Goal: Task Accomplishment & Management: Use online tool/utility

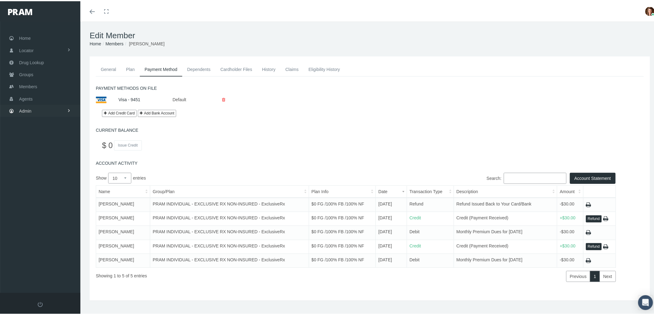
click at [52, 108] on link "Admin" at bounding box center [40, 110] width 80 height 12
click at [52, 153] on link "Group Billing" at bounding box center [40, 157] width 80 height 11
click at [49, 199] on link "Payments" at bounding box center [40, 202] width 80 height 11
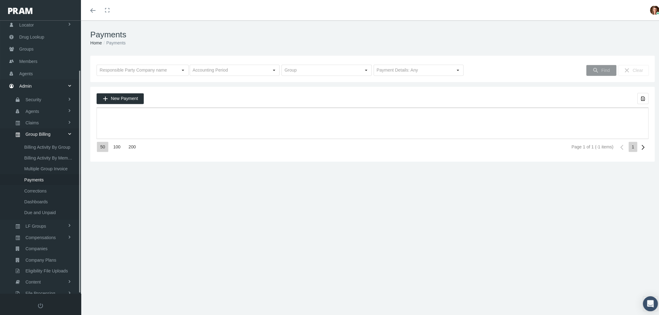
scroll to position [60, 0]
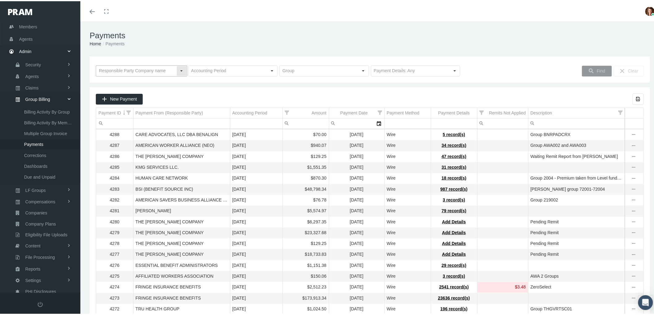
click at [133, 70] on input "text" at bounding box center [136, 70] width 80 height 11
click at [134, 80] on div "SYMETRA SELECT BENEFIT" at bounding box center [140, 81] width 89 height 10
type input "SYMETRA SELECT BENEFIT"
click at [588, 67] on icon "Find" at bounding box center [591, 70] width 6 height 6
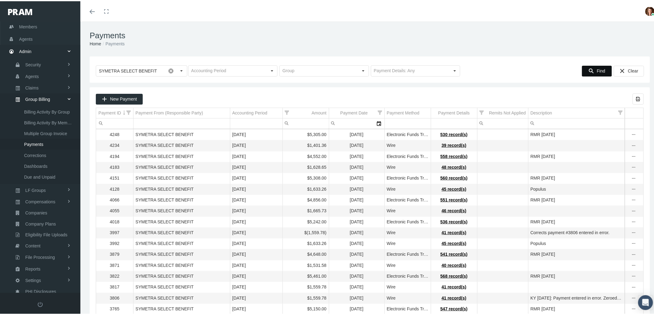
click at [596, 69] on span "Find" at bounding box center [600, 69] width 8 height 5
click at [128, 97] on span "New Payment" at bounding box center [123, 97] width 27 height 5
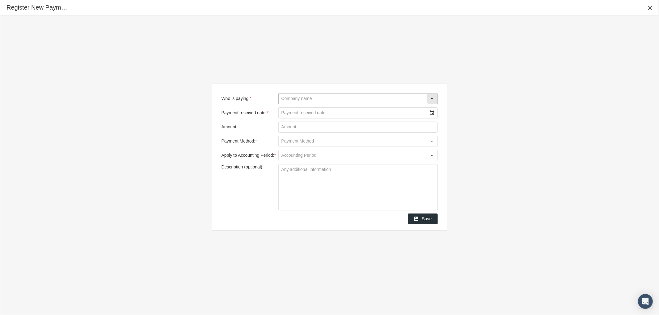
click at [323, 97] on input "Who is paying: *" at bounding box center [353, 99] width 148 height 11
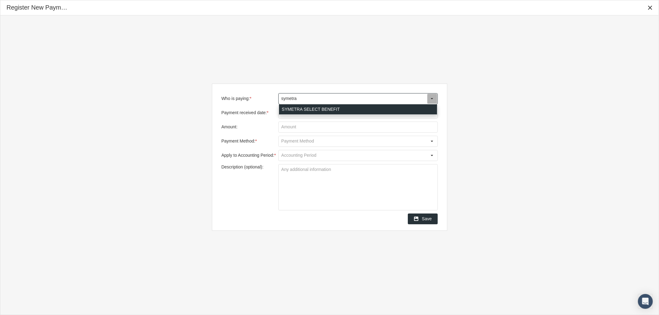
click at [306, 109] on div "SYMETRA SELECT BENEFIT" at bounding box center [358, 109] width 158 height 10
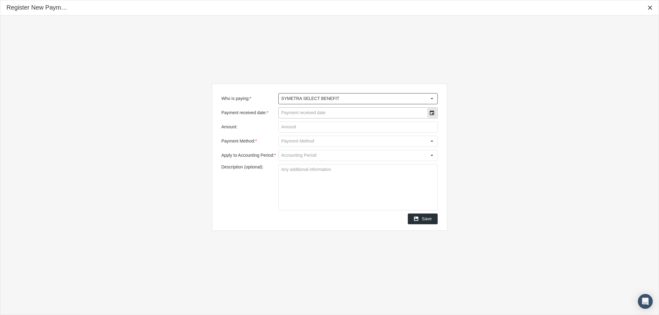
type input "SYMETRA SELECT BENEFIT"
click at [358, 111] on input "Payment received date: *" at bounding box center [353, 113] width 148 height 11
click at [433, 112] on div "Select" at bounding box center [432, 113] width 10 height 10
click at [316, 164] on span "9" at bounding box center [316, 163] width 2 height 5
click at [295, 127] on input "Amount:" at bounding box center [358, 127] width 159 height 11
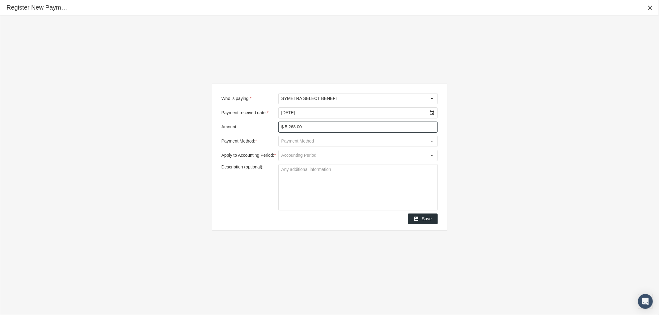
type input "$ 5,268.00"
click at [310, 137] on input "Payment Method: *" at bounding box center [353, 141] width 148 height 11
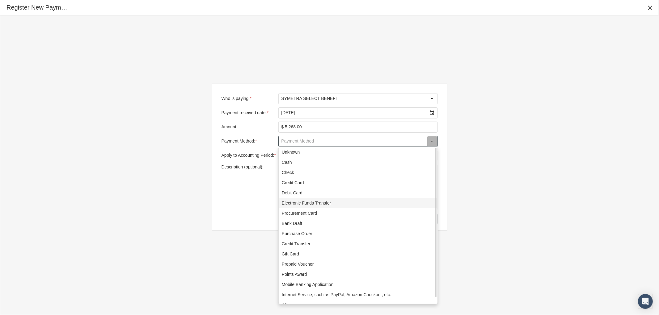
click at [322, 203] on div "Electronic Funds Transfer" at bounding box center [358, 203] width 158 height 10
type input "Electronic Funds Transfer"
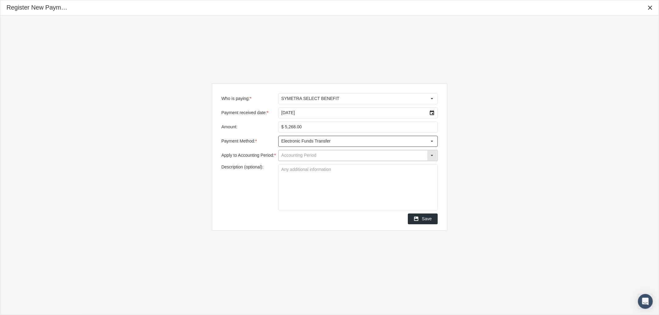
click at [309, 157] on input "Apply to Accounting Period: *" at bounding box center [353, 155] width 148 height 11
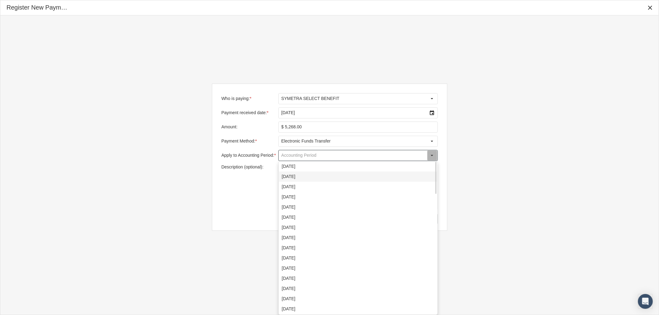
click at [312, 177] on div "September 2025" at bounding box center [358, 177] width 158 height 10
type input "September 2025"
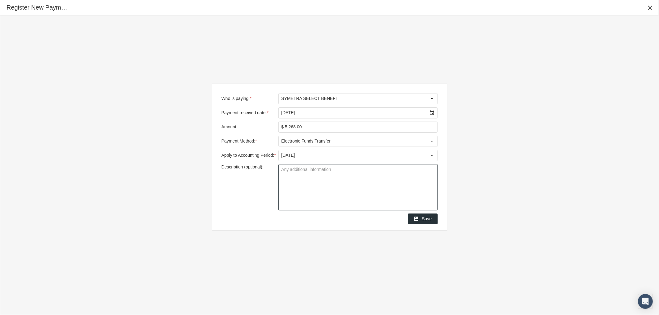
click at [309, 176] on textarea "Description (optional):" at bounding box center [358, 188] width 159 height 46
type textarea "RMR September 2025"
click at [421, 220] on div "Save" at bounding box center [422, 219] width 29 height 10
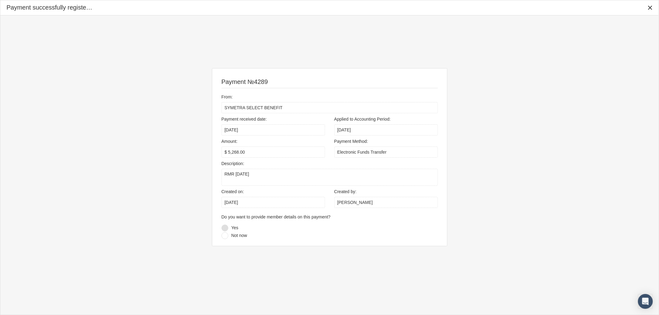
click at [227, 227] on div at bounding box center [224, 228] width 7 height 7
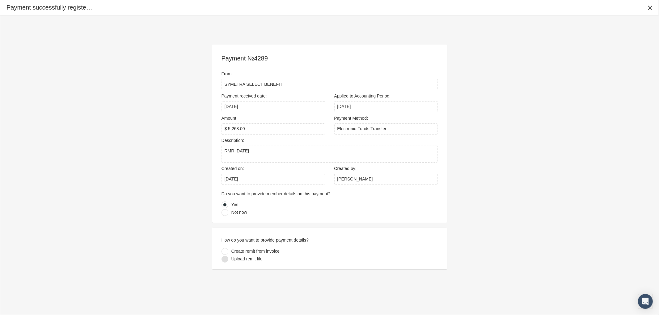
click at [227, 260] on div at bounding box center [224, 259] width 7 height 7
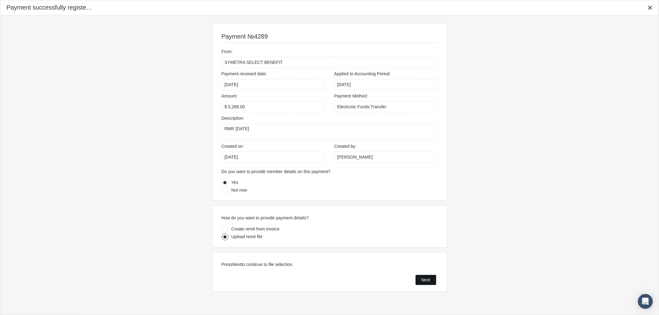
click at [425, 282] on span "Next" at bounding box center [425, 280] width 9 height 5
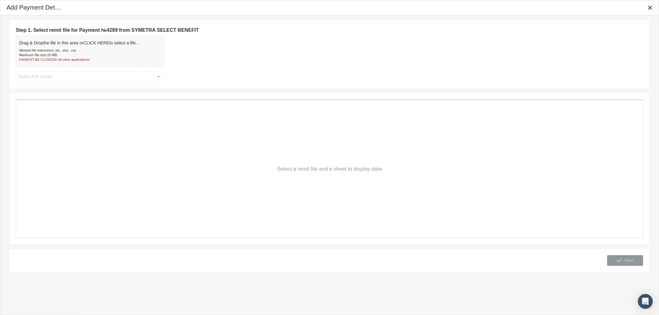
click at [91, 74] on div "Step 1. Select remit file for Payment №4289 from SYMETRA SELECT BENEFIT Drag & …" at bounding box center [329, 54] width 627 height 56
click at [75, 58] on div "File MUST BE CLOSED in all other applications!" at bounding box center [79, 59] width 120 height 5
click at [128, 78] on input "text" at bounding box center [84, 77] width 137 height 11
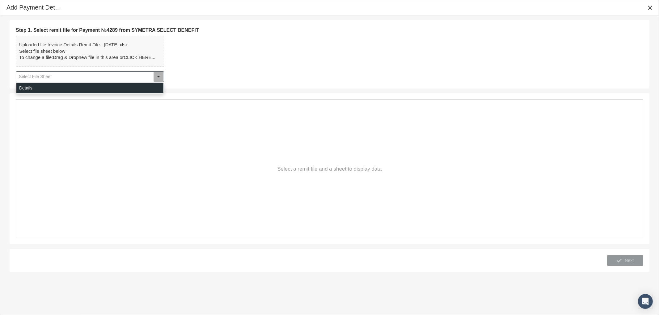
click at [124, 84] on div "Details" at bounding box center [89, 88] width 147 height 10
type input "Details"
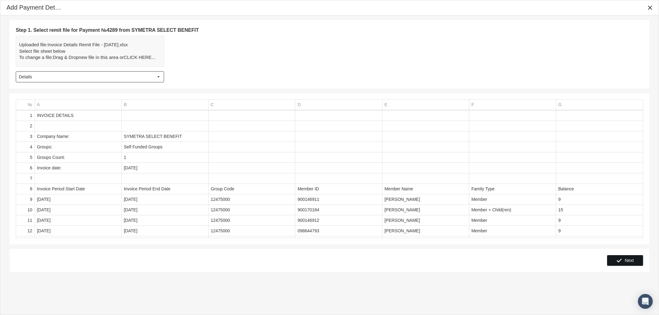
click at [628, 262] on span "Next" at bounding box center [629, 260] width 9 height 5
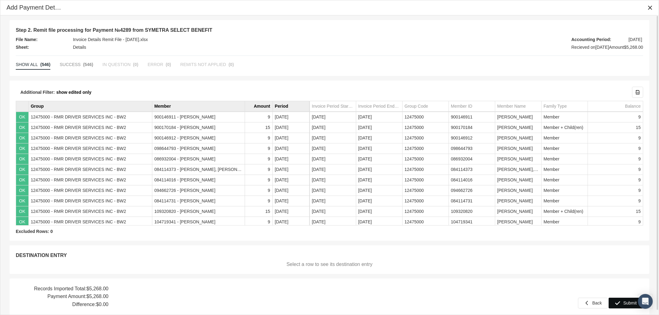
click at [624, 301] on span "Submit" at bounding box center [630, 303] width 14 height 5
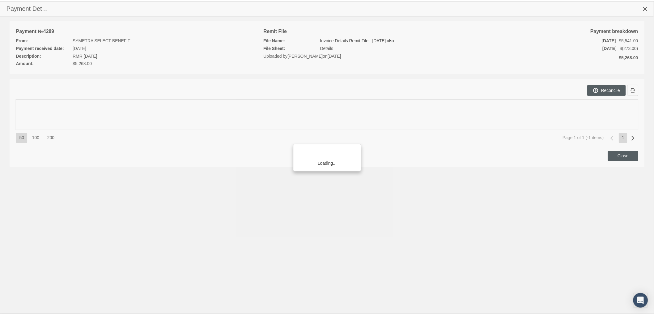
scroll to position [60, 0]
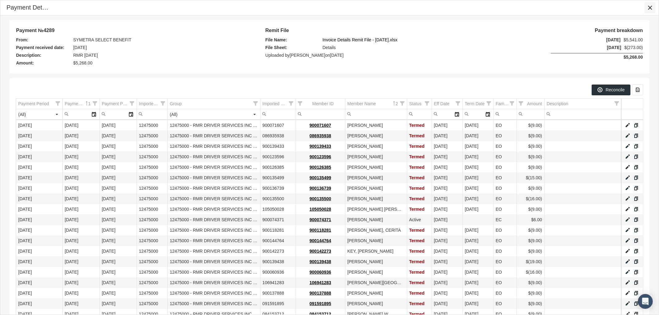
click at [650, 6] on icon "Close" at bounding box center [650, 8] width 6 height 6
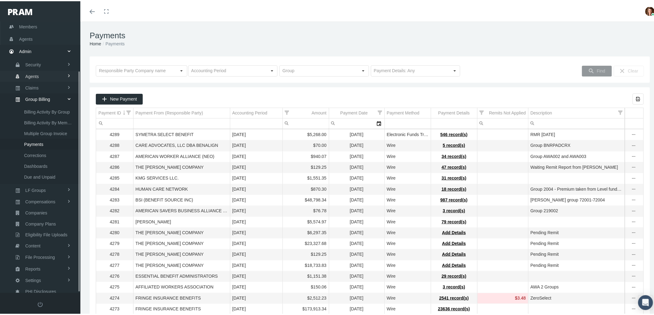
click at [36, 70] on span "Agents" at bounding box center [32, 75] width 14 height 11
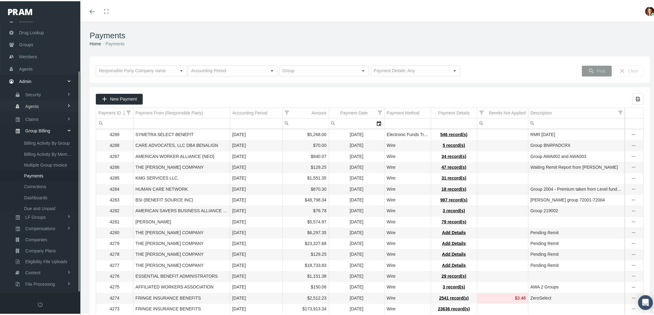
scroll to position [17, 0]
click at [44, 151] on span "Bank Info Requests" at bounding box center [43, 152] width 38 height 11
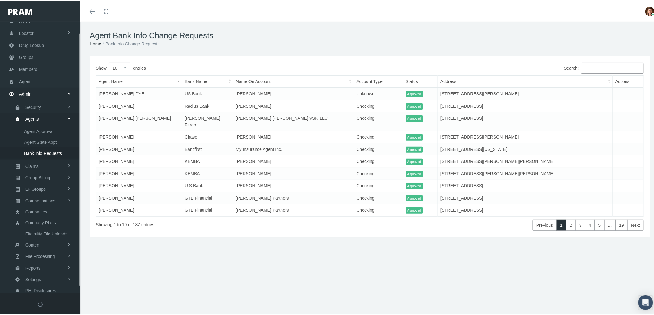
scroll to position [17, 0]
click at [57, 194] on link "Compensations" at bounding box center [40, 199] width 80 height 11
click at [49, 174] on span "Compensation Summary" at bounding box center [48, 176] width 48 height 11
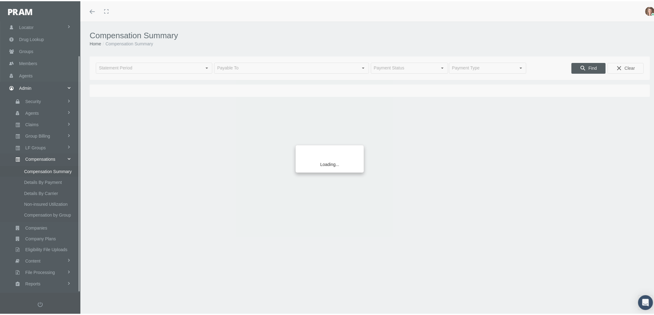
scroll to position [39, 0]
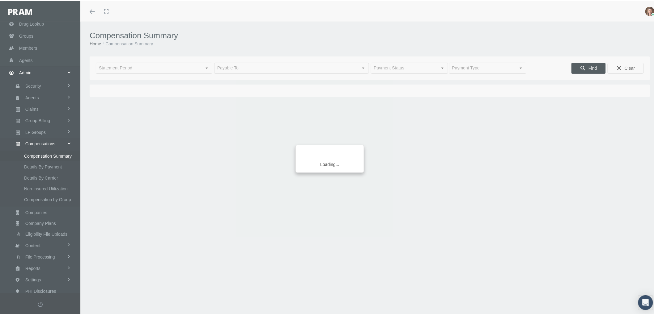
type input "[DATE]"
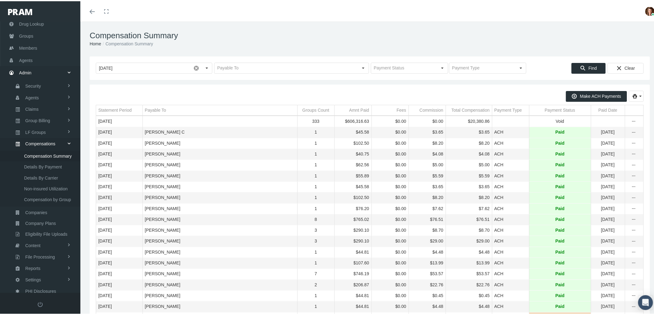
click at [545, 111] on div "Payment Status" at bounding box center [560, 109] width 31 height 6
click at [545, 111] on div "Payment Status" at bounding box center [557, 109] width 31 height 6
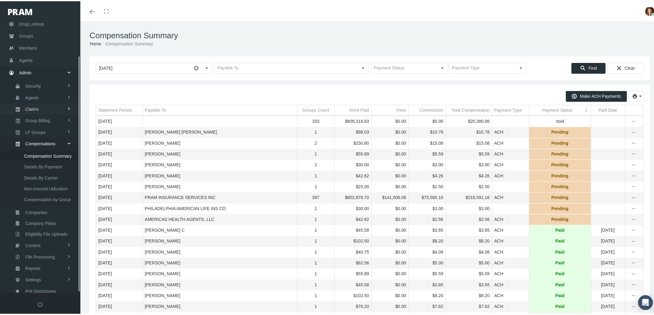
click at [42, 107] on link "Claims" at bounding box center [40, 108] width 80 height 11
click at [39, 140] on span "ACA Claims Invoices" at bounding box center [44, 142] width 40 height 11
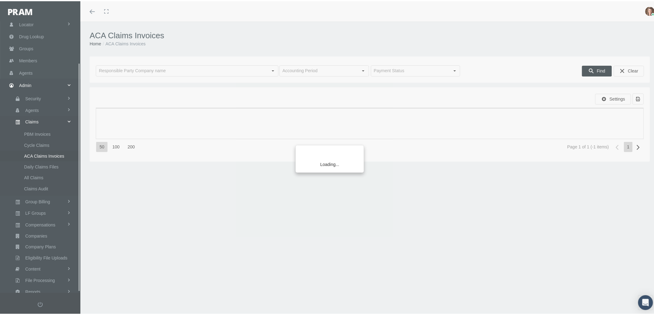
scroll to position [49, 0]
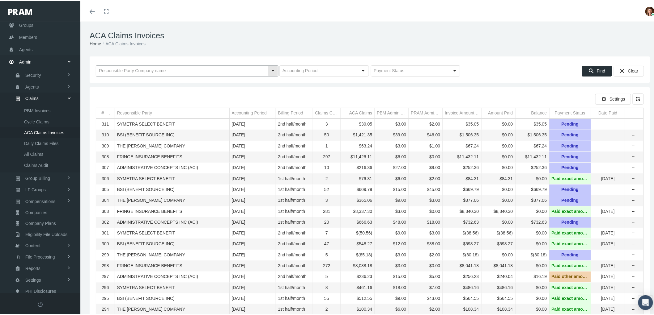
click at [152, 64] on div at bounding box center [187, 69] width 183 height 11
click at [155, 70] on input "text" at bounding box center [181, 70] width 171 height 11
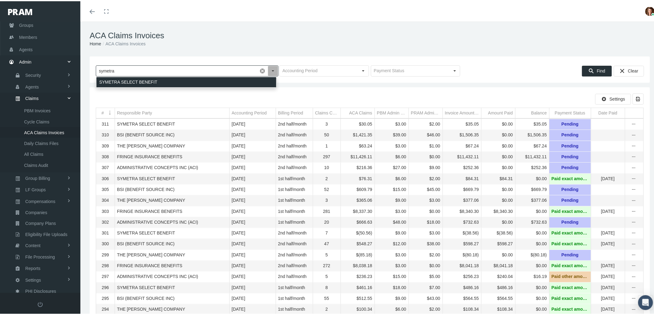
drag, startPoint x: 153, startPoint y: 82, endPoint x: 184, endPoint y: 78, distance: 32.0
click at [153, 82] on div "SYMETRA SELECT BENEFIT" at bounding box center [186, 81] width 180 height 10
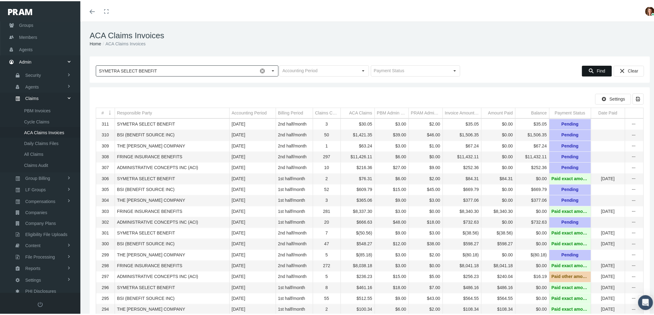
click at [596, 69] on span "Find" at bounding box center [600, 69] width 8 height 5
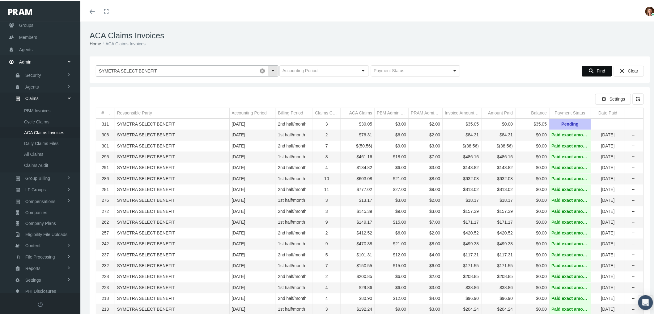
click at [202, 70] on input "SYMETRA SELECT BENEFIT" at bounding box center [176, 70] width 161 height 11
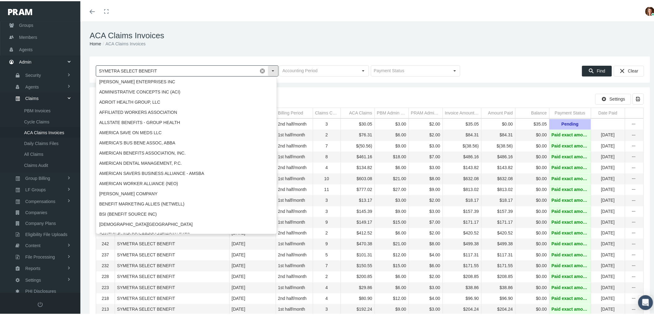
scroll to position [1157, 0]
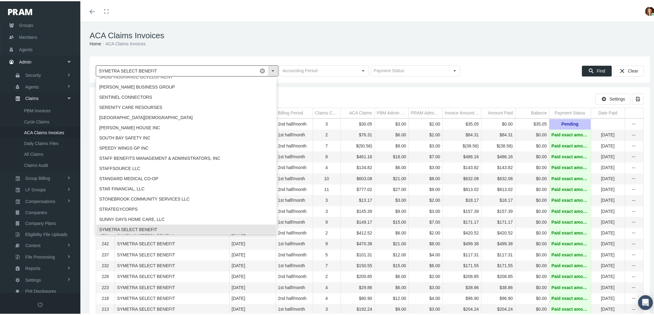
click at [202, 70] on input "SYMETRA SELECT BENEFIT" at bounding box center [176, 70] width 161 height 11
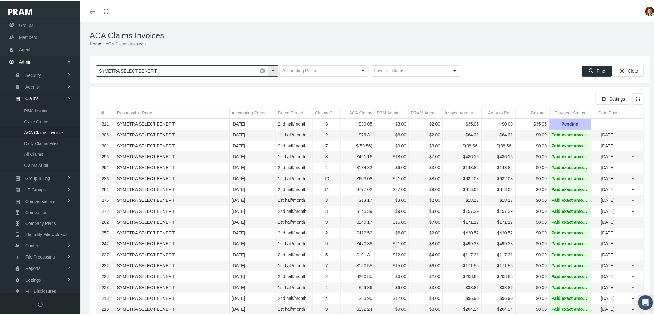
drag, startPoint x: 187, startPoint y: 68, endPoint x: 80, endPoint y: 72, distance: 106.6
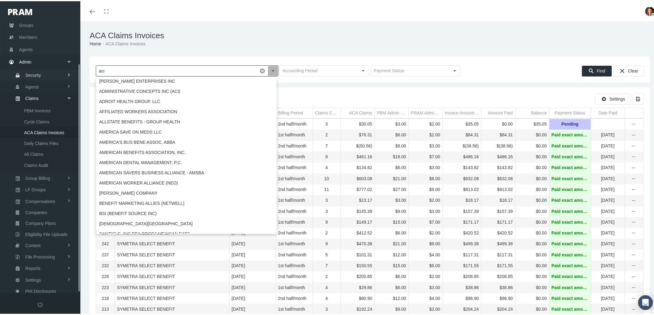
scroll to position [0, 0]
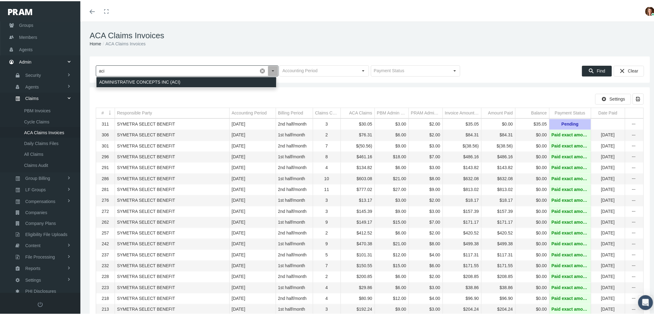
click at [138, 78] on div "ADMINISTRATIVE CONCEPTS INC (ACI)" at bounding box center [186, 81] width 180 height 10
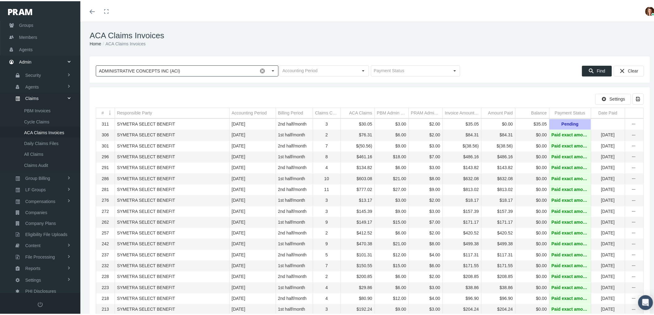
type input "ADMINISTRATIVE CONCEPTS INC (ACI)"
click at [596, 70] on span "Find" at bounding box center [600, 69] width 8 height 5
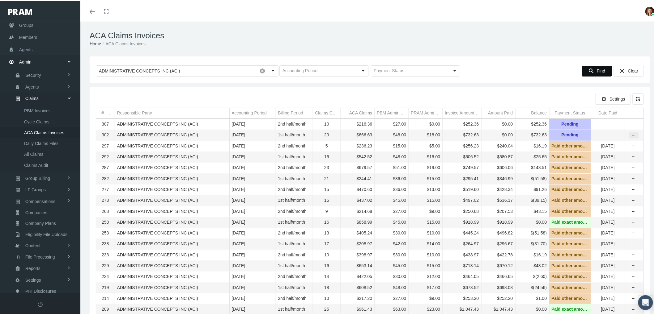
click at [631, 135] on icon "more" at bounding box center [634, 135] width 6 height 6
click at [611, 144] on div "View" at bounding box center [602, 145] width 61 height 13
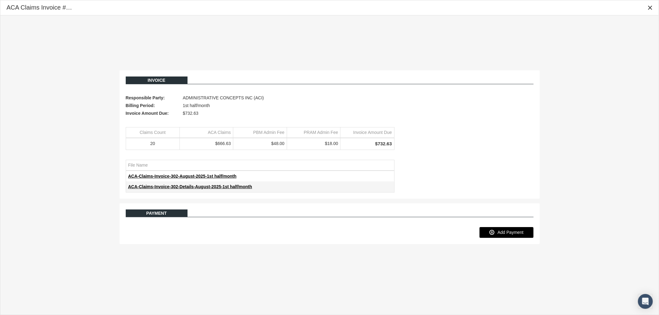
click at [515, 233] on span "Add Payment" at bounding box center [510, 232] width 26 height 5
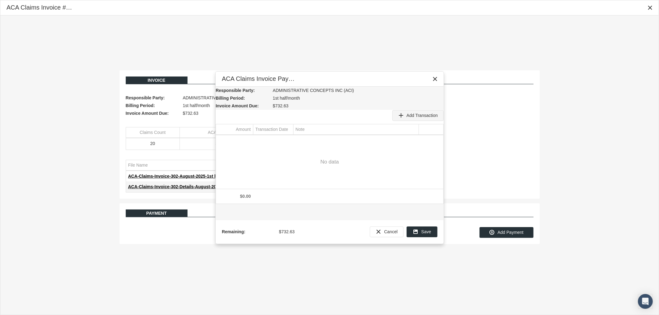
click at [415, 119] on div "Add Transaction" at bounding box center [418, 116] width 51 height 10
type input "708.09"
click at [289, 140] on div "Select" at bounding box center [288, 141] width 10 height 10
click at [292, 192] on td "9" at bounding box center [291, 191] width 12 height 10
type input "09/09/2025"
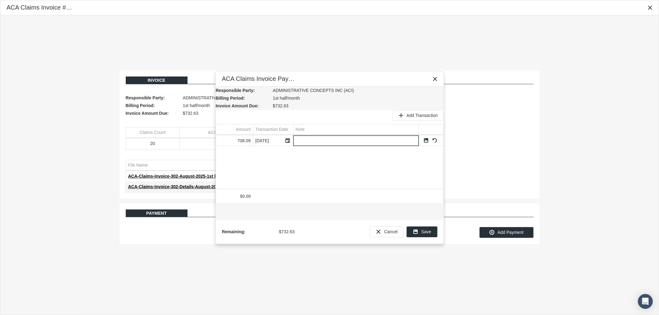
click at [318, 139] on input "Data grid" at bounding box center [355, 141] width 125 height 10
type input "$24.54 Underpayment"
click at [427, 141] on link "Save" at bounding box center [426, 141] width 6 height 6
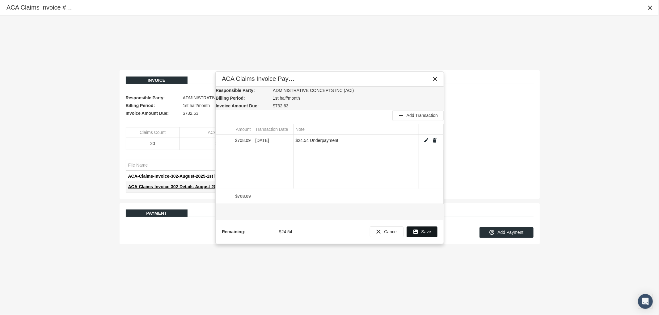
click at [425, 229] on span "Save" at bounding box center [426, 231] width 10 height 5
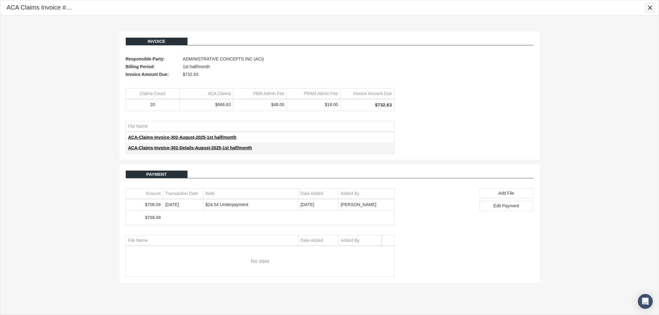
click at [650, 8] on icon "Close" at bounding box center [650, 8] width 6 height 6
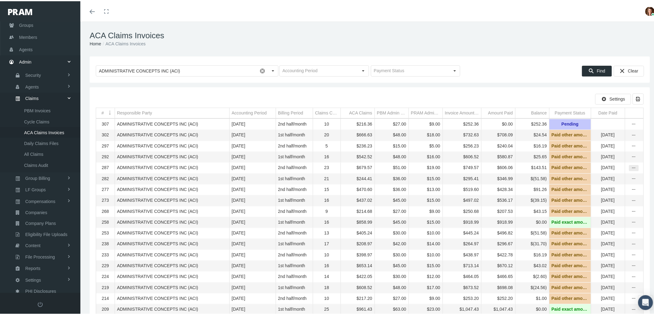
click at [631, 170] on icon "more" at bounding box center [634, 167] width 6 height 6
click at [610, 178] on div "View" at bounding box center [602, 180] width 61 height 13
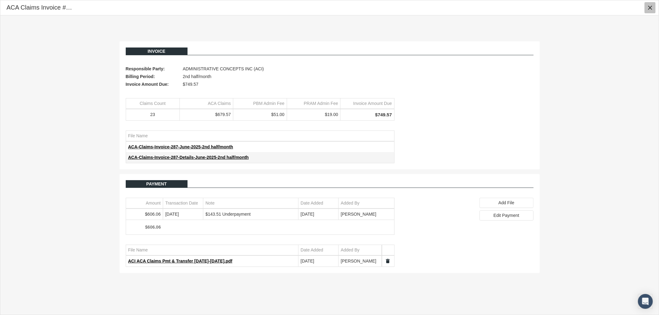
click at [651, 8] on icon "Close" at bounding box center [650, 8] width 6 height 6
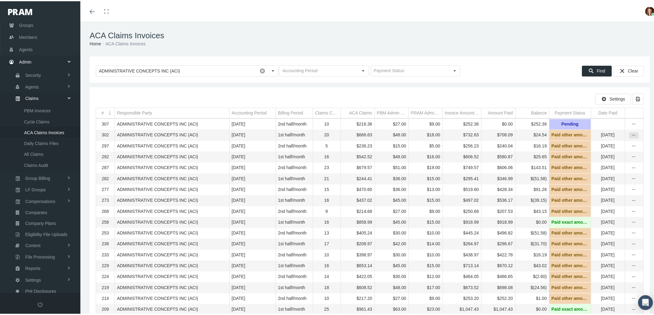
click at [631, 135] on icon "more" at bounding box center [634, 135] width 6 height 6
click at [617, 147] on div "View" at bounding box center [602, 145] width 61 height 13
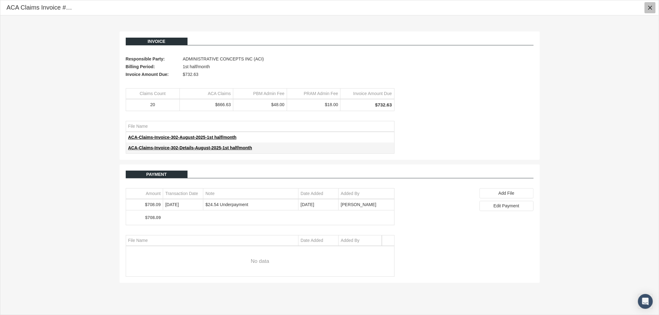
click at [648, 8] on icon "Close" at bounding box center [650, 8] width 6 height 6
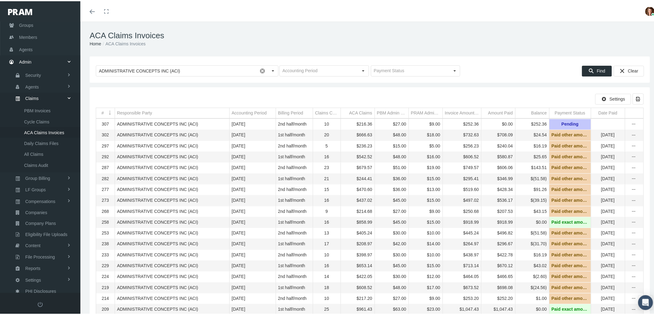
click at [624, 134] on td "Data grid" at bounding box center [633, 134] width 19 height 11
click at [629, 134] on div "more" at bounding box center [633, 135] width 9 height 6
click at [600, 144] on div "View" at bounding box center [602, 145] width 61 height 13
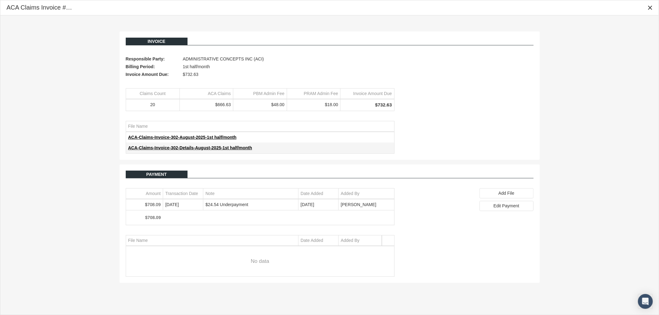
click at [649, 7] on icon "Close" at bounding box center [650, 8] width 6 height 6
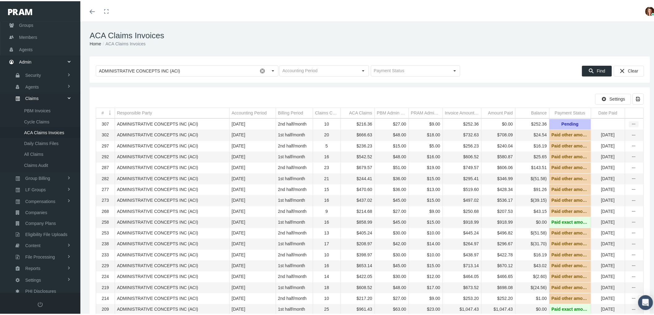
click at [631, 125] on icon "more" at bounding box center [634, 123] width 6 height 6
click at [618, 134] on div "View" at bounding box center [602, 134] width 61 height 13
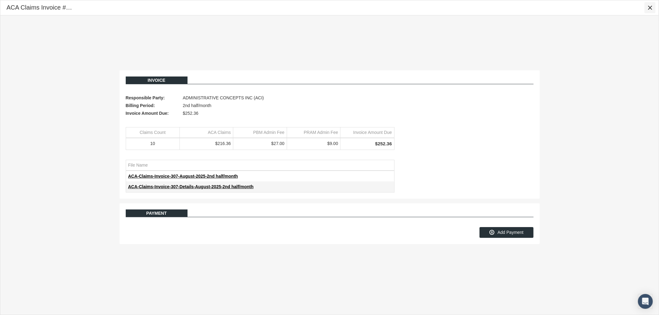
click at [647, 7] on icon "Close" at bounding box center [650, 8] width 6 height 6
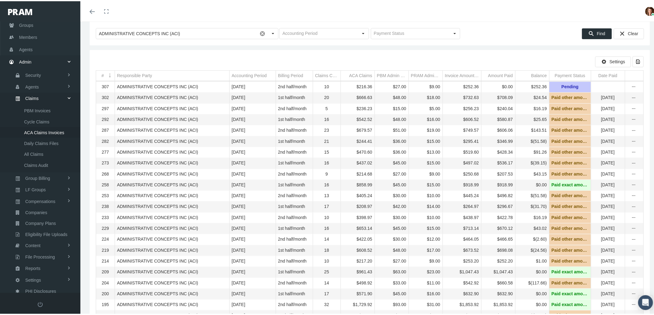
scroll to position [37, 0]
click at [631, 88] on icon "more" at bounding box center [634, 86] width 6 height 6
click at [589, 109] on div "Invoice" at bounding box center [602, 109] width 61 height 10
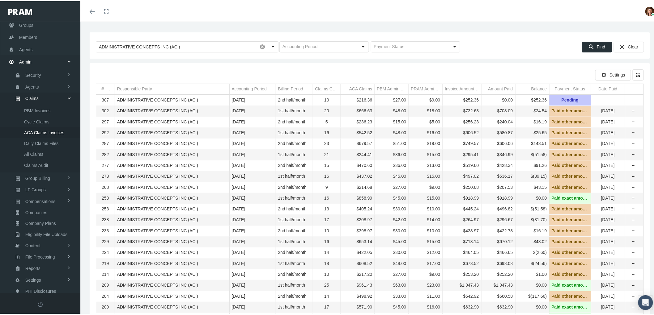
scroll to position [0, 0]
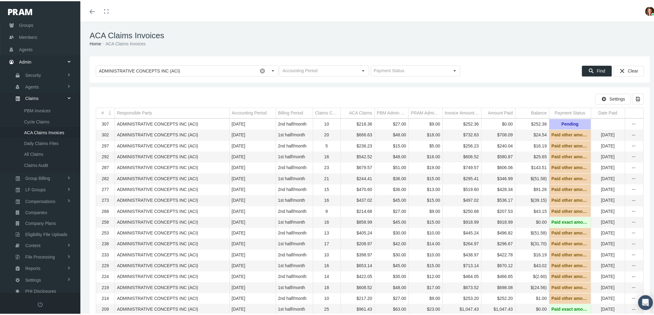
click at [476, 42] on ol "Home ACA Claims Invoices" at bounding box center [370, 42] width 560 height 7
